Goal: Check status: Check status

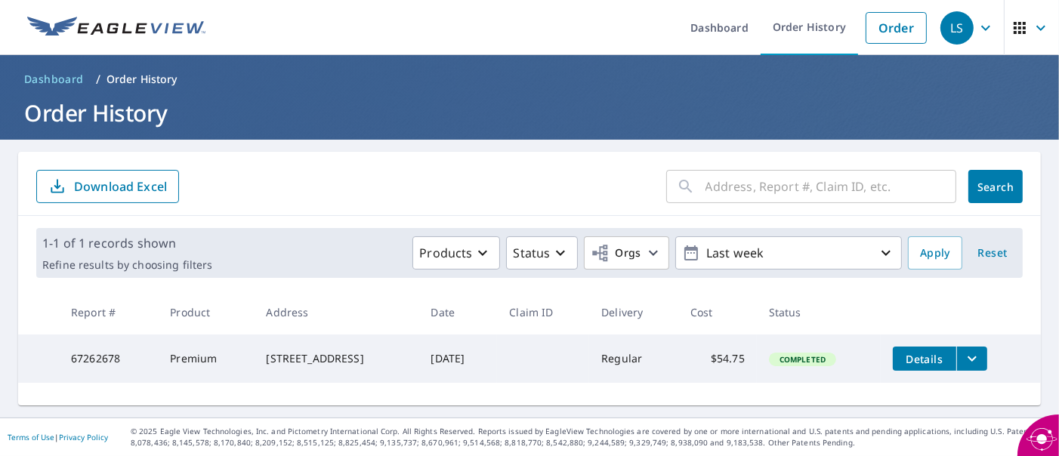
click at [819, 180] on input "text" at bounding box center [830, 186] width 251 height 42
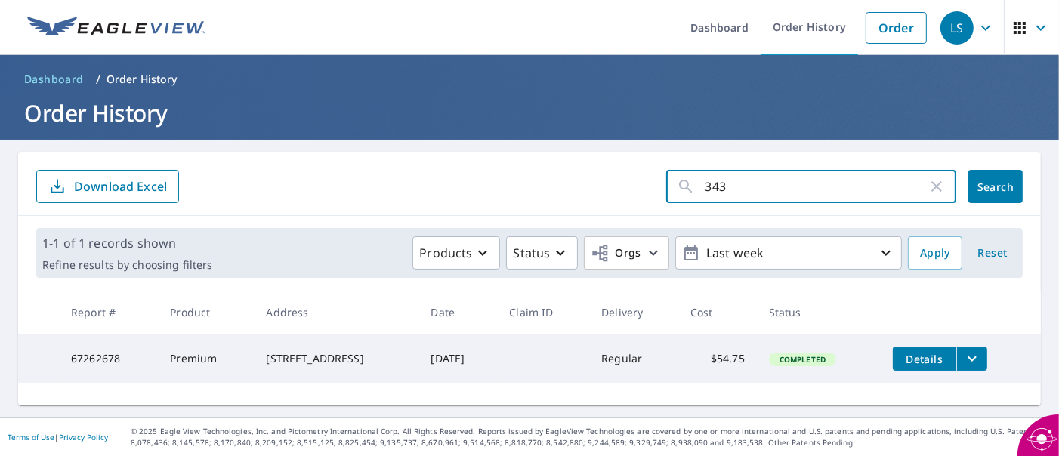
type input "3435"
click button "Search" at bounding box center [995, 186] width 54 height 33
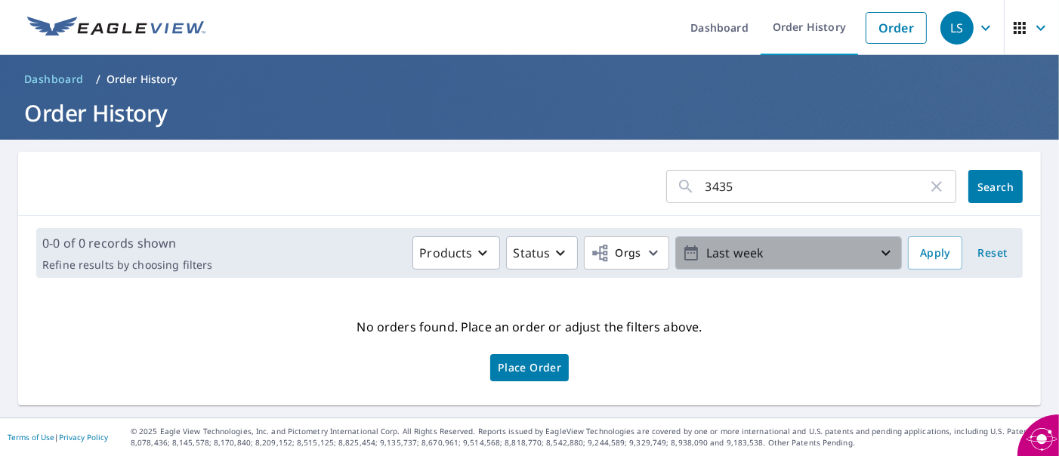
click at [877, 254] on icon "button" at bounding box center [886, 253] width 18 height 18
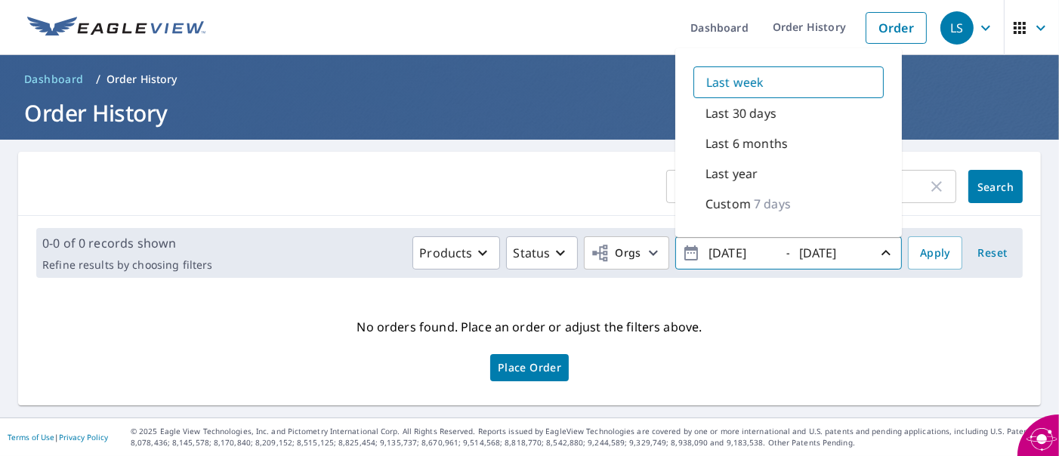
click at [756, 111] on p "Last 30 days" at bounding box center [740, 113] width 71 height 18
type input "[DATE]"
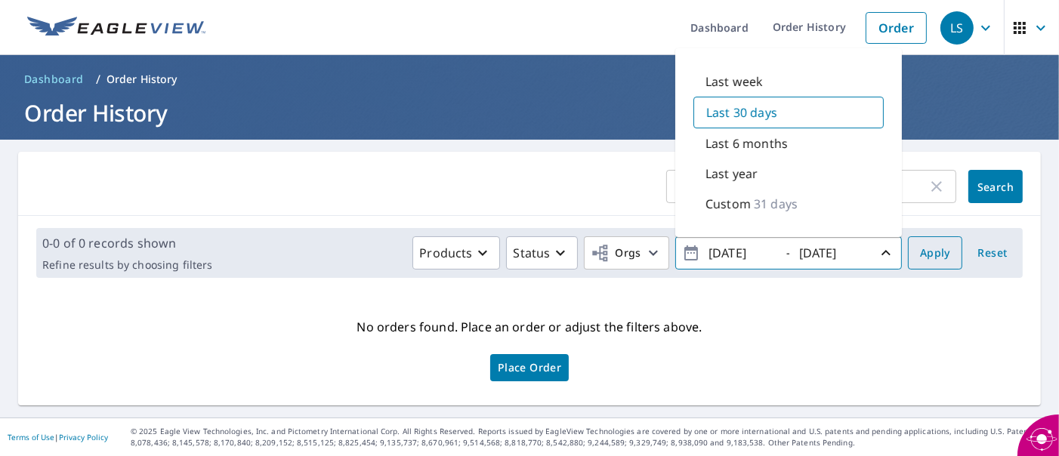
click at [920, 258] on span "Apply" at bounding box center [935, 253] width 30 height 19
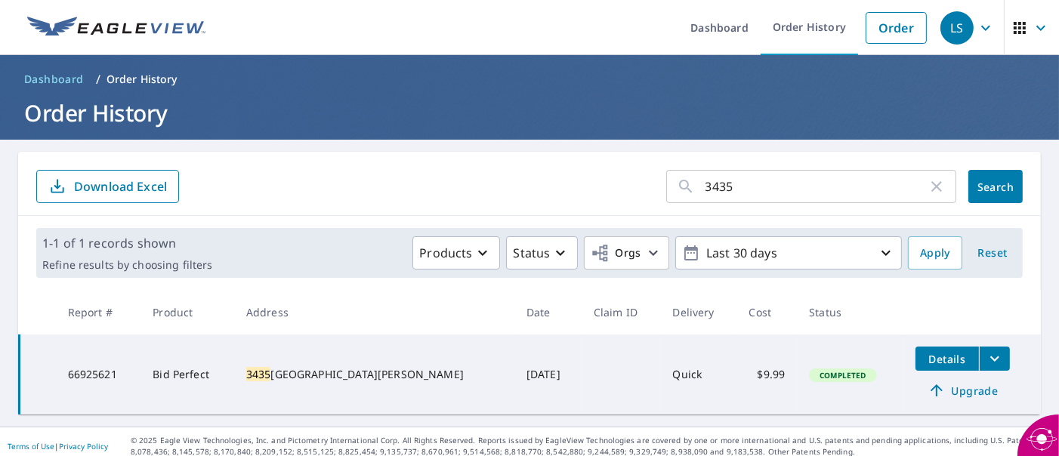
scroll to position [8, 0]
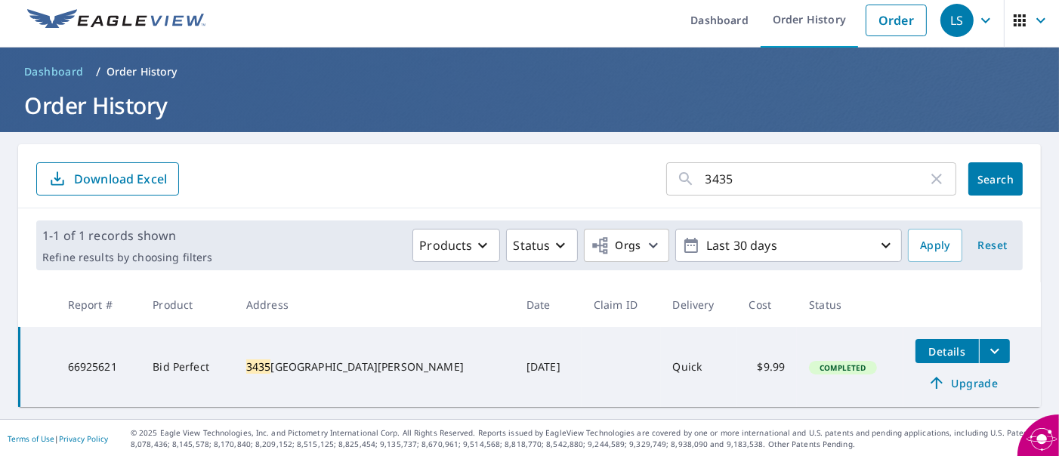
click at [924, 355] on span "Details" at bounding box center [946, 351] width 45 height 14
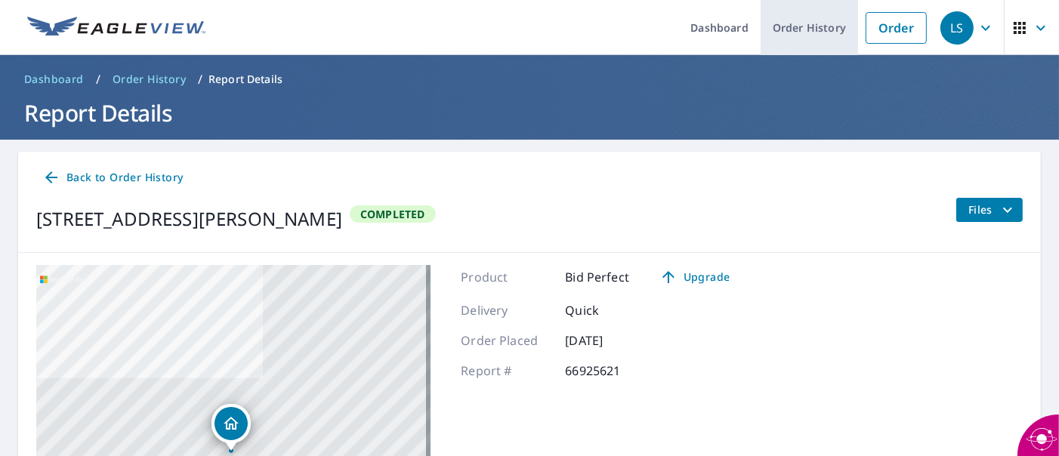
click at [790, 23] on link "Order History" at bounding box center [808, 27] width 97 height 55
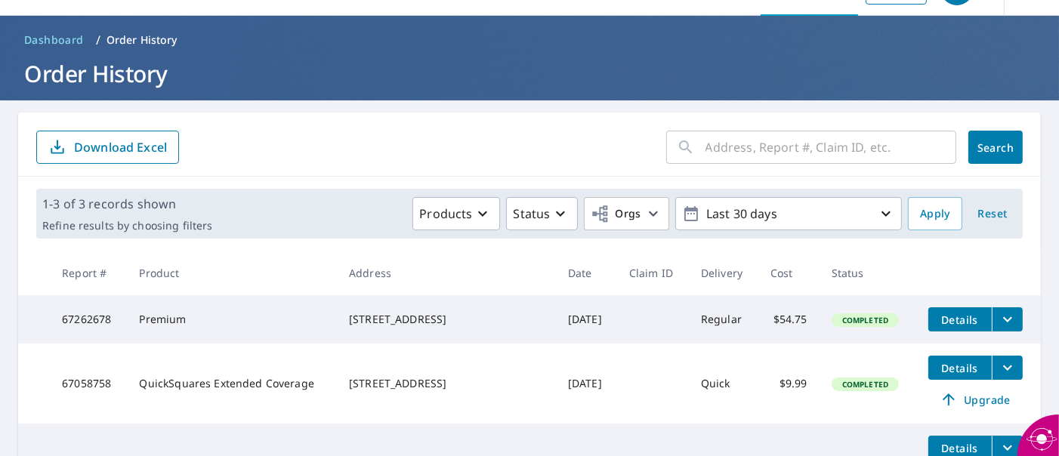
scroll to position [76, 0]
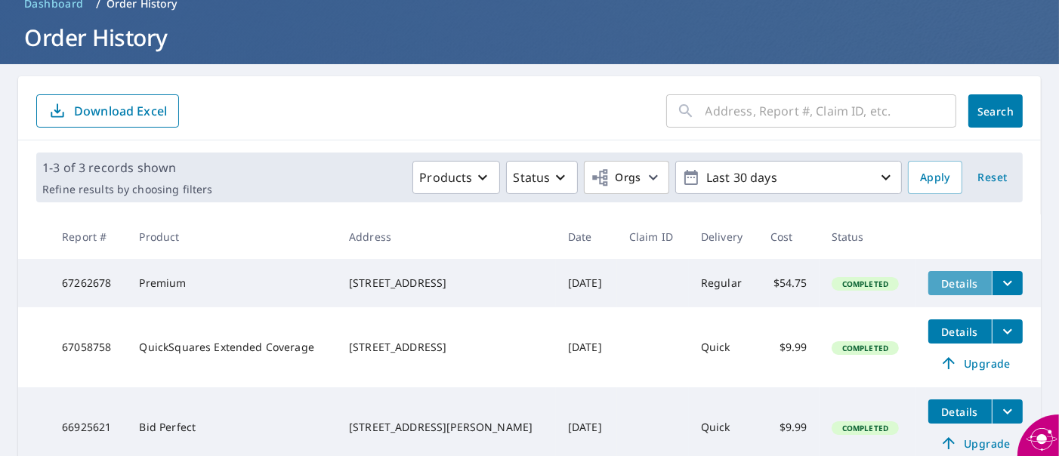
click at [928, 285] on button "Details" at bounding box center [959, 283] width 63 height 24
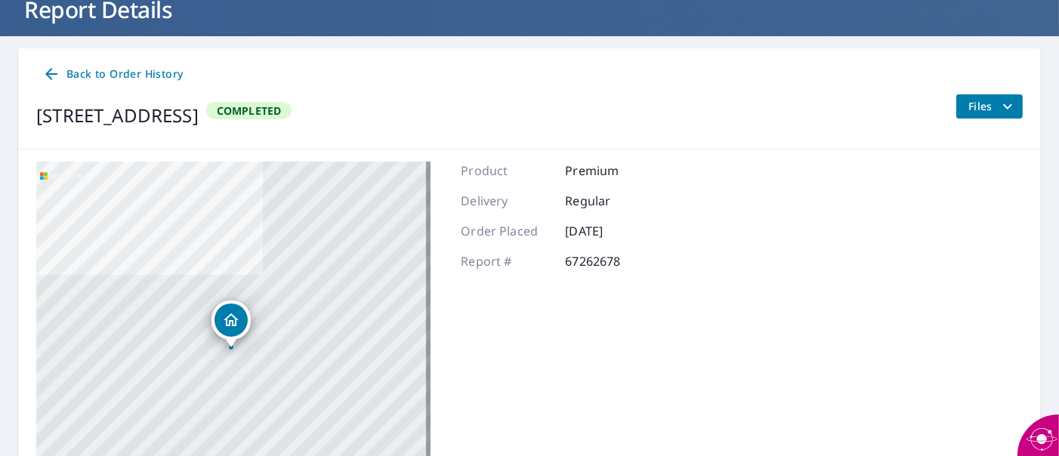
scroll to position [21, 0]
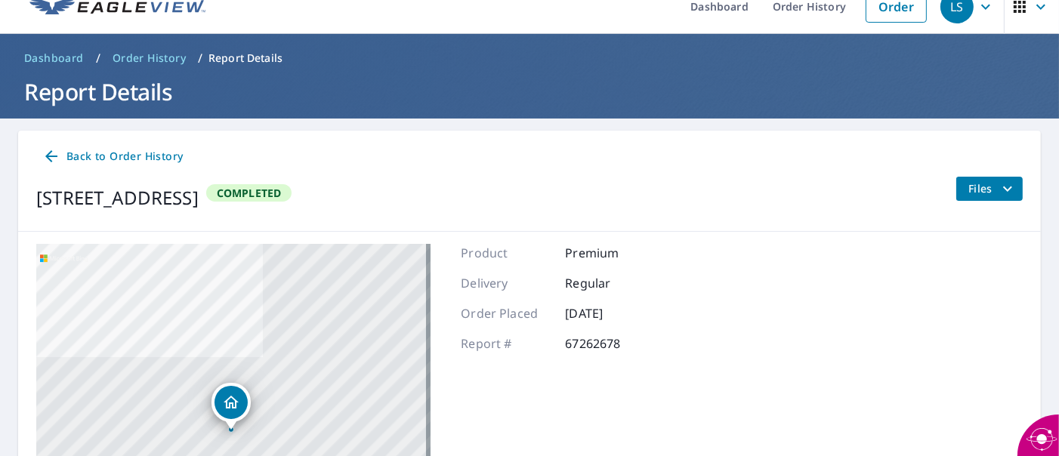
click at [1003, 190] on icon "filesDropdownBtn-67262678" at bounding box center [1007, 188] width 9 height 5
